Goal: Communication & Community: Ask a question

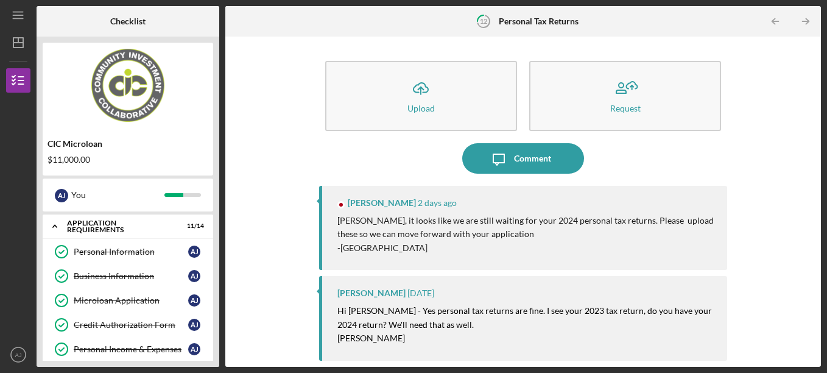
scroll to position [223, 0]
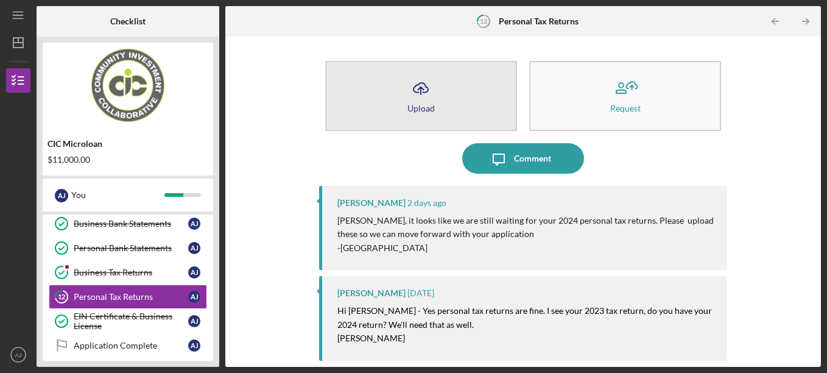
click at [456, 110] on button "Icon/Upload Upload" at bounding box center [421, 96] width 192 height 70
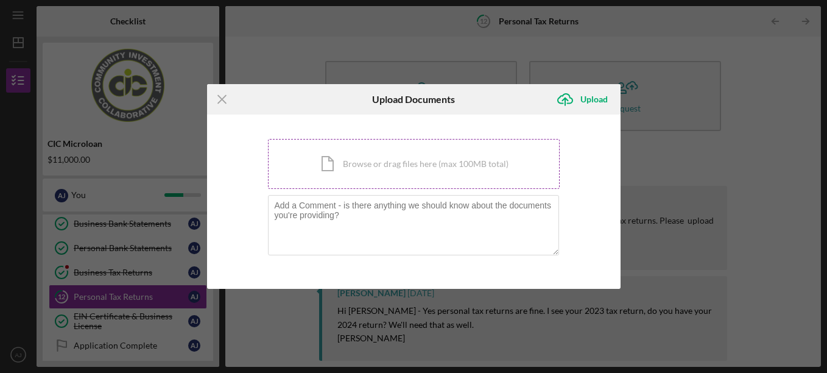
click at [384, 168] on div "Icon/Document Browse or drag files here (max 100MB total) Tap to choose files o…" at bounding box center [414, 164] width 292 height 50
click at [365, 155] on div "Icon/Document Browse or drag files here (max 100MB total) Tap to choose files o…" at bounding box center [414, 164] width 292 height 50
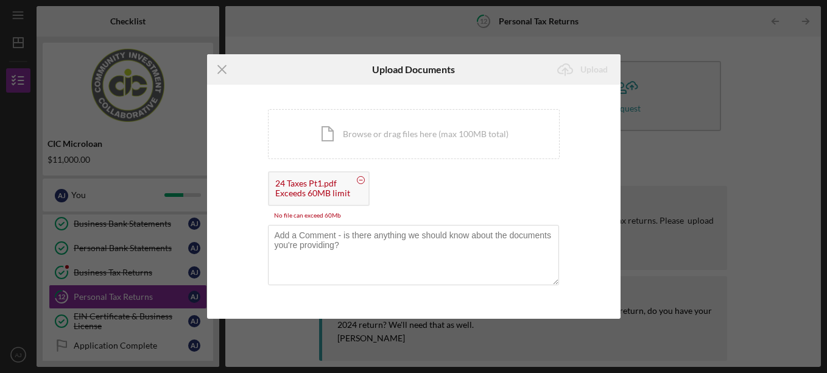
click at [358, 182] on circle at bounding box center [360, 180] width 7 height 7
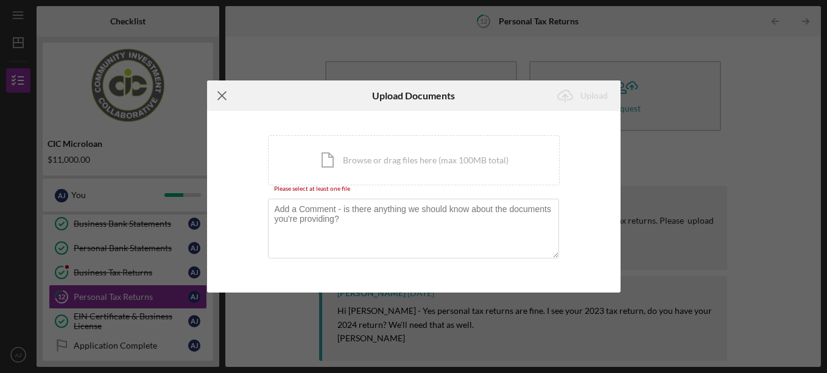
click at [219, 102] on icon "Icon/Menu Close" at bounding box center [222, 95] width 30 height 30
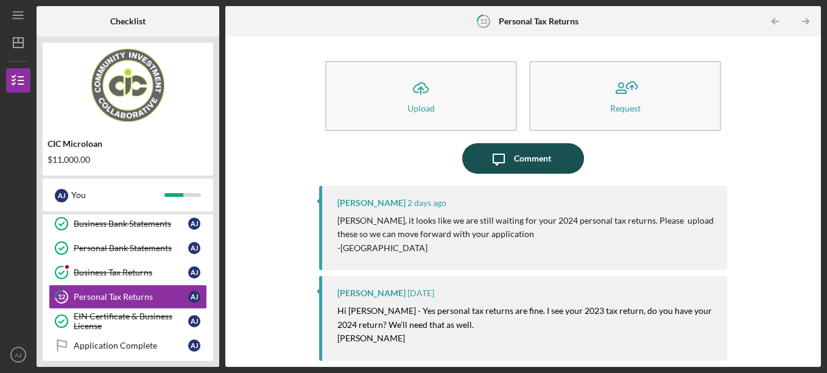
click at [493, 159] on icon "Icon/Message" at bounding box center [499, 158] width 30 height 30
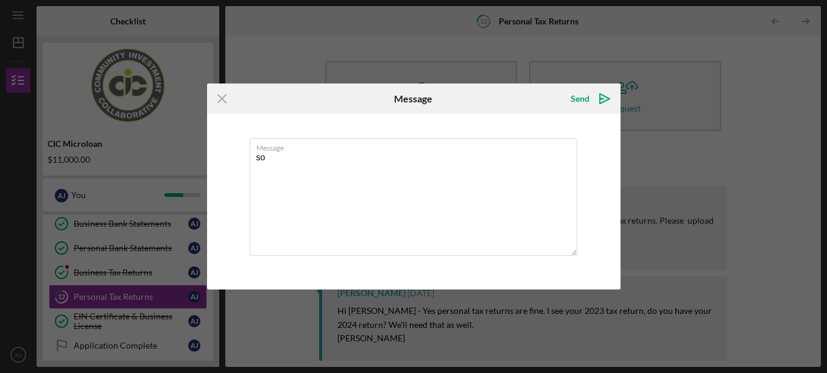
type textarea "s"
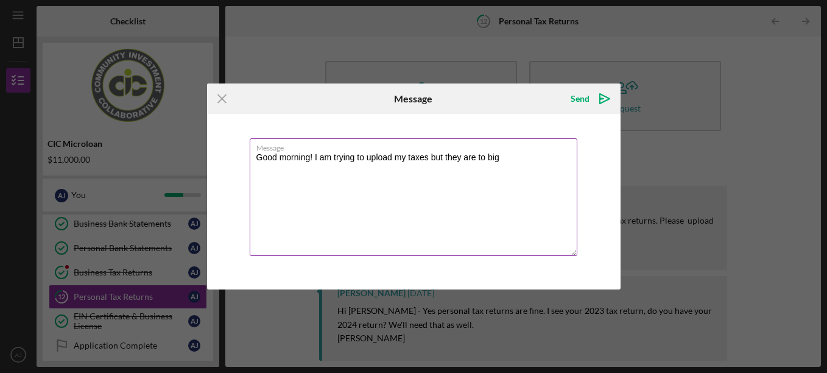
click at [431, 158] on textarea "Good morning! I am trying to upload my taxes but they are to big" at bounding box center [414, 197] width 328 height 118
click at [519, 159] on textarea "Good morning! I am trying to upload my taxes, but they are too big" at bounding box center [414, 197] width 328 height 118
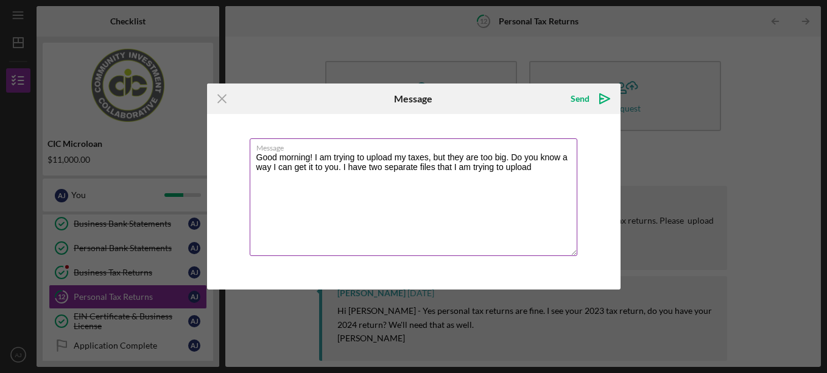
click at [534, 167] on textarea "Good morning! I am trying to upload my taxes, but they are too big. Do you know…" at bounding box center [414, 197] width 328 height 118
type textarea "Good morning! I am trying to upload my taxes, but they are too big. Do you know…"
click at [599, 99] on icon "Icon/icon-invite-send" at bounding box center [605, 98] width 30 height 30
